Goal: Task Accomplishment & Management: Manage account settings

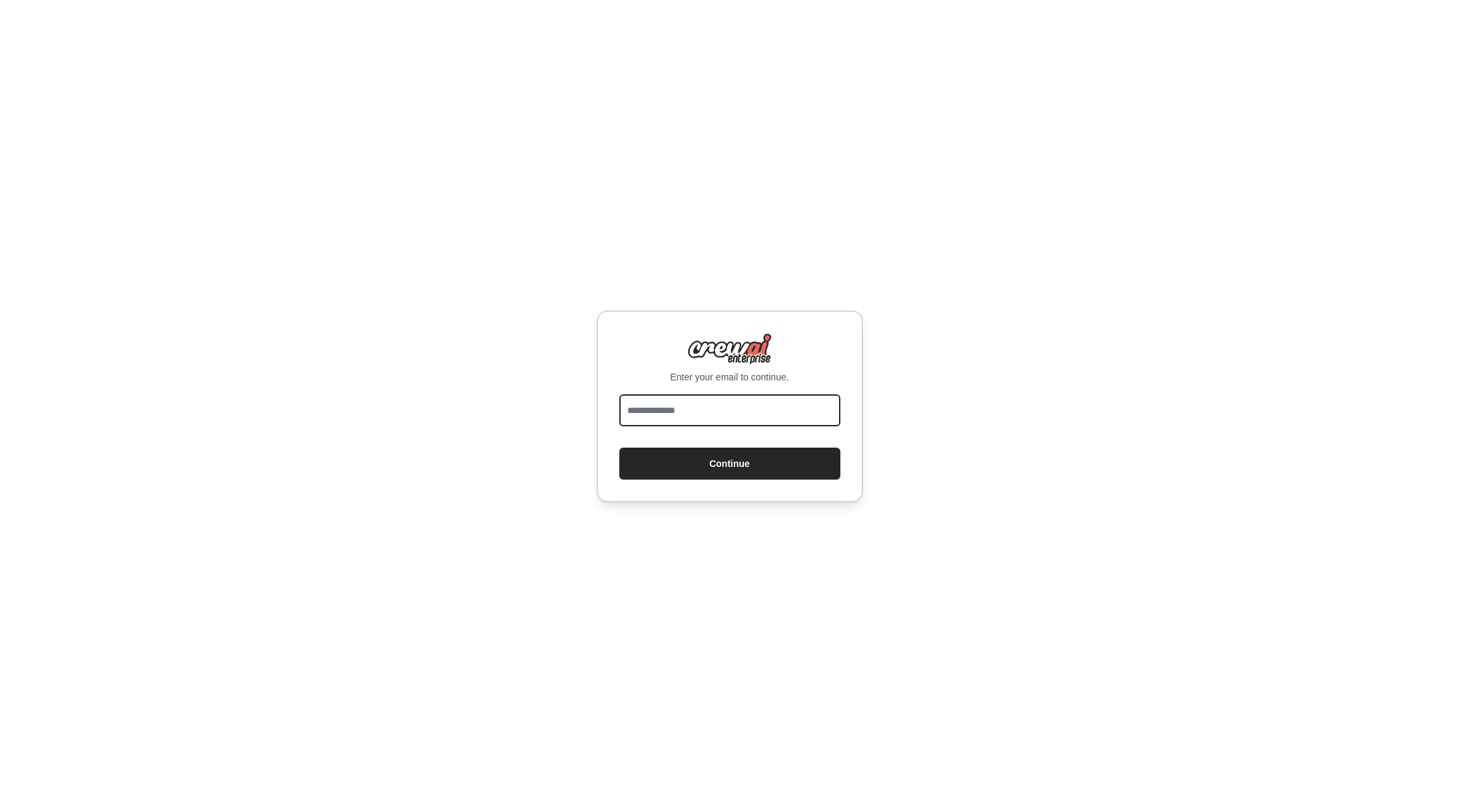
click at [743, 412] on input "email" at bounding box center [730, 410] width 221 height 32
type input "**********"
click at [620, 448] on button "Continue" at bounding box center [730, 463] width 221 height 32
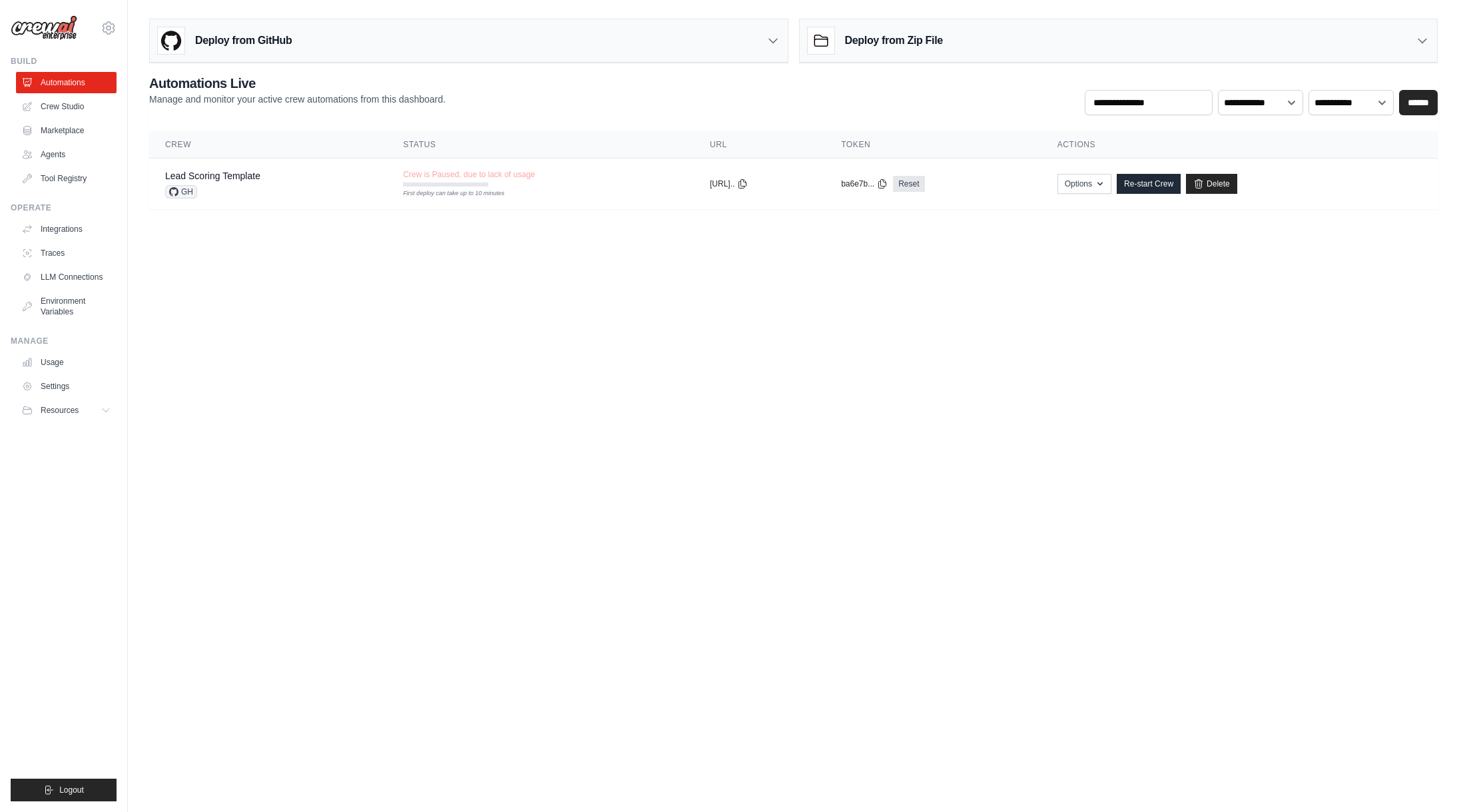
click at [301, 292] on body "[EMAIL_ADDRESS] Settings Build Automations Crew Studio" at bounding box center [730, 406] width 1459 height 812
click at [62, 150] on link "Agents" at bounding box center [67, 154] width 100 height 21
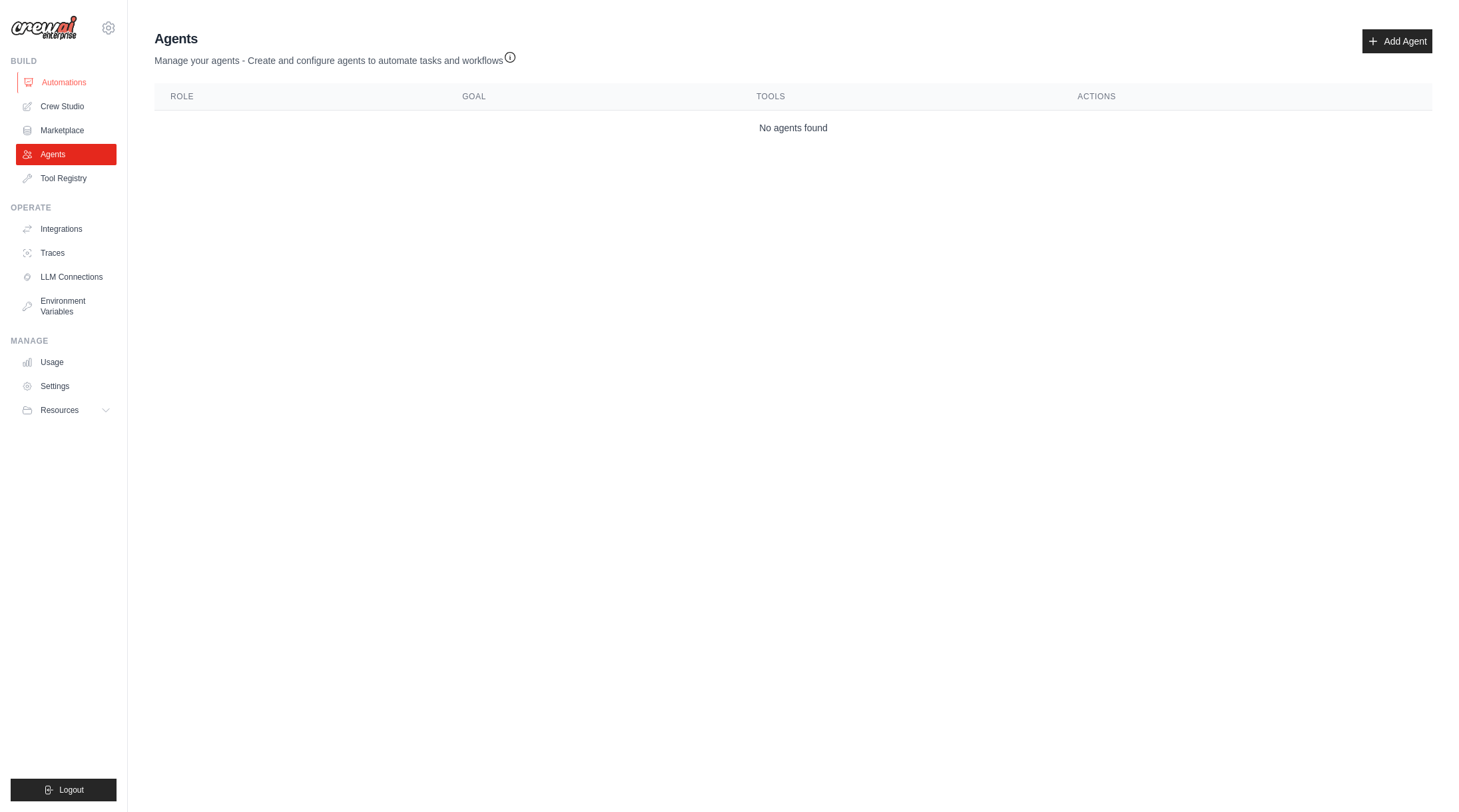
click at [76, 79] on link "Automations" at bounding box center [67, 82] width 100 height 21
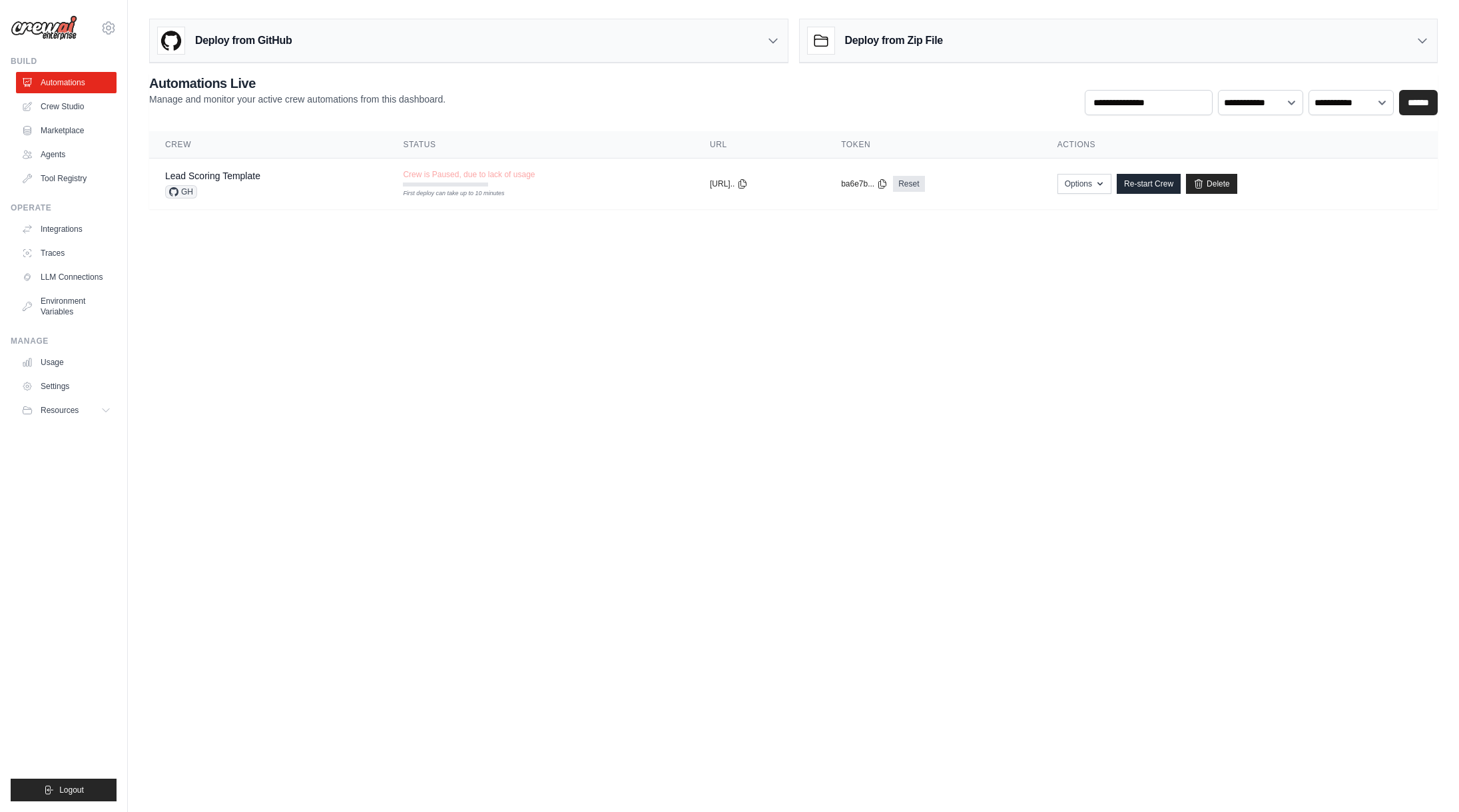
click at [277, 258] on body "[EMAIL_ADDRESS] Settings Build Automations Crew Studio" at bounding box center [730, 406] width 1459 height 812
